Goal: Task Accomplishment & Management: Manage account settings

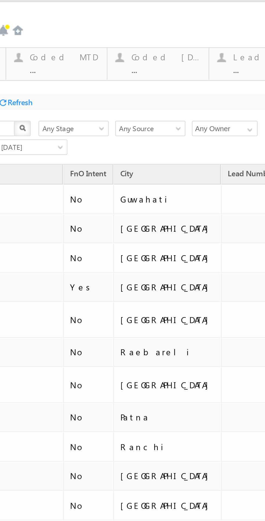
click at [0, 8] on div "Coded [DATE]" at bounding box center [-1, 7] width 29 height 4
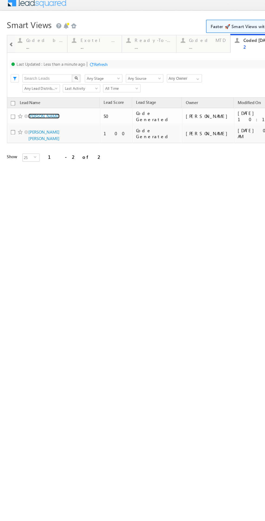
click at [38, 90] on link "[PERSON_NAME]" at bounding box center [34, 90] width 25 height 4
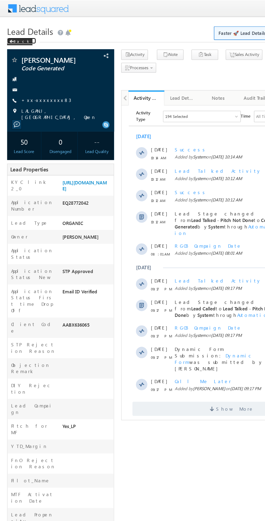
click at [9, 32] on span at bounding box center [8, 31] width 3 height 3
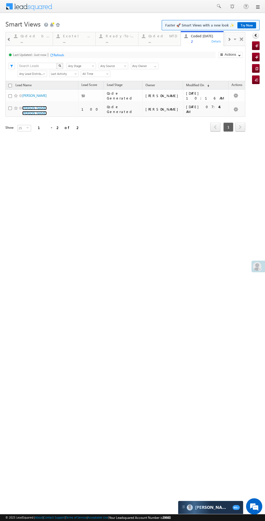
click at [38, 110] on link "Mohd Rizwan Mohd Usman" at bounding box center [34, 110] width 25 height 9
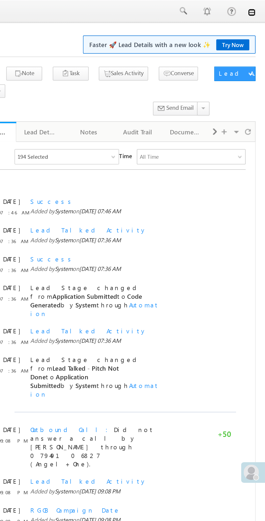
click at [257, 7] on link at bounding box center [257, 7] width 4 height 4
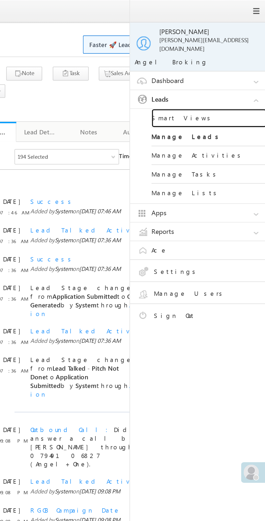
click at [221, 62] on link "Smart Views" at bounding box center [233, 66] width 65 height 11
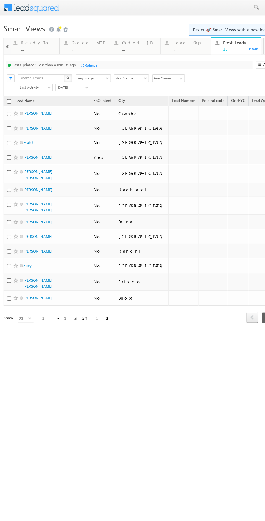
click at [112, 39] on div "Coded [DATE] ..." at bounding box center [116, 38] width 29 height 11
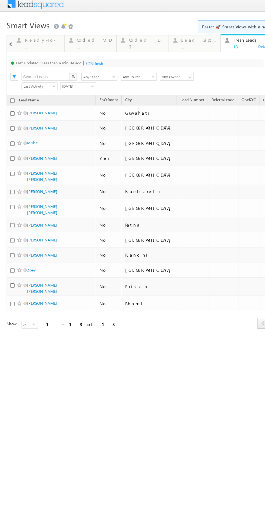
click at [81, 51] on div "Refresh" at bounding box center [79, 51] width 11 height 4
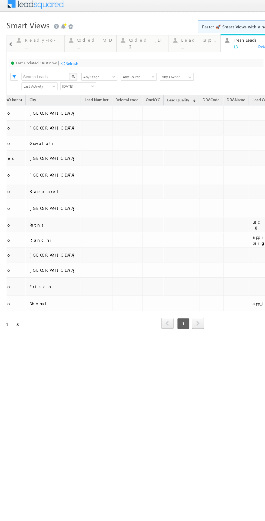
scroll to position [0, 102]
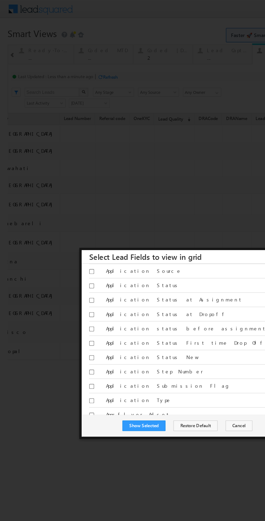
scroll to position [147, 0]
click at [66, 255] on input "Application Status New" at bounding box center [66, 254] width 4 height 4
checkbox input "true"
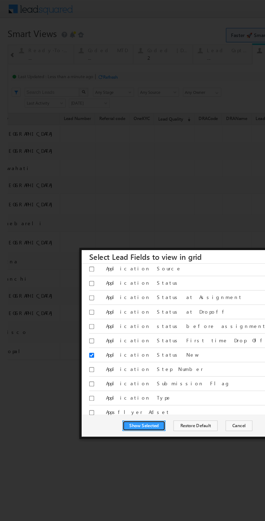
click at [106, 306] on button "Show Selected" at bounding box center [103, 305] width 31 height 8
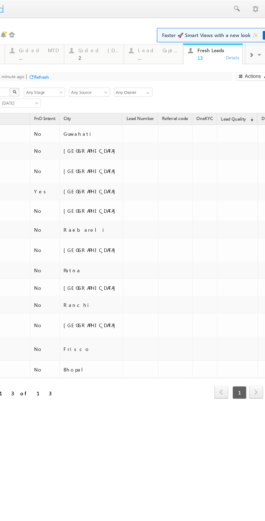
scroll to position [0, 0]
